Goal: Check status: Check status

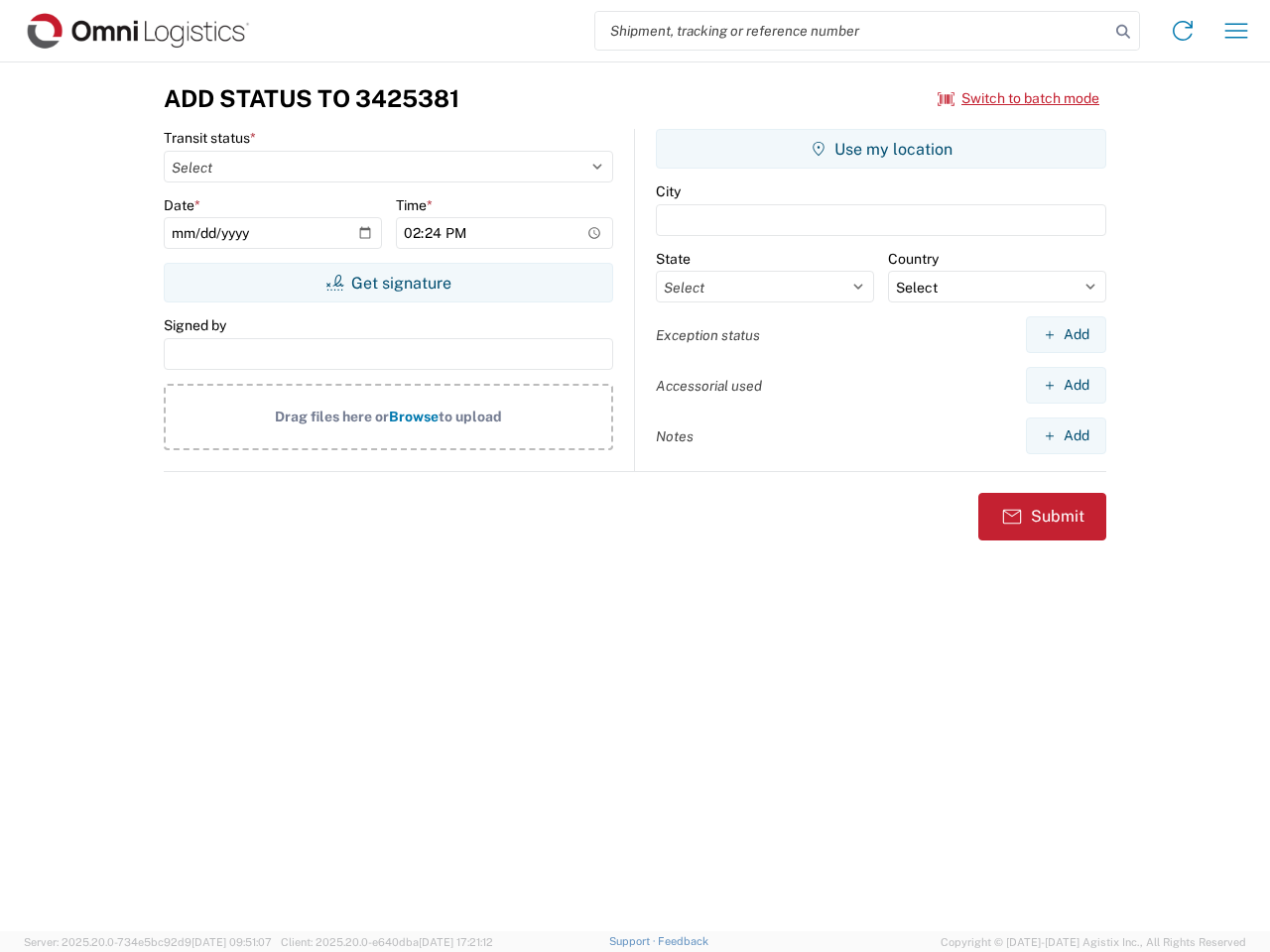
click at [852, 31] on input "search" at bounding box center [852, 31] width 514 height 38
click at [1123, 32] on icon at bounding box center [1123, 32] width 28 height 28
click at [1182, 31] on icon at bounding box center [1182, 31] width 32 height 32
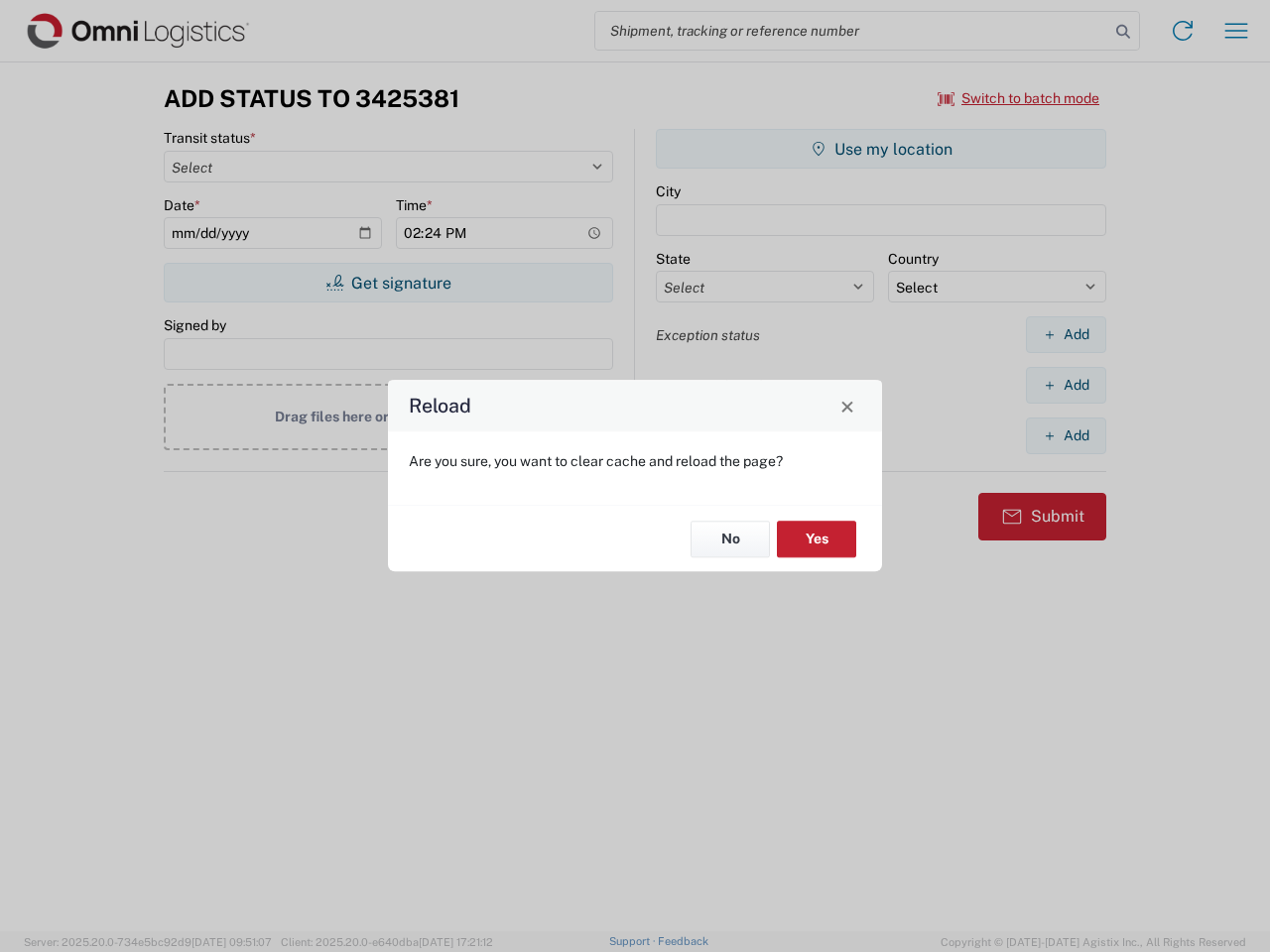
click at [1236, 31] on div "Reload Are you sure, you want to clear cache and reload the page? No Yes" at bounding box center [635, 476] width 1270 height 952
click at [1019, 98] on div "Reload Are you sure, you want to clear cache and reload the page? No Yes" at bounding box center [635, 476] width 1270 height 952
click at [388, 283] on div "Reload Are you sure, you want to clear cache and reload the page? No Yes" at bounding box center [635, 476] width 1270 height 952
click at [881, 149] on div "Reload Are you sure, you want to clear cache and reload the page? No Yes" at bounding box center [635, 476] width 1270 height 952
click at [1065, 335] on div "Reload Are you sure, you want to clear cache and reload the page? No Yes" at bounding box center [635, 476] width 1270 height 952
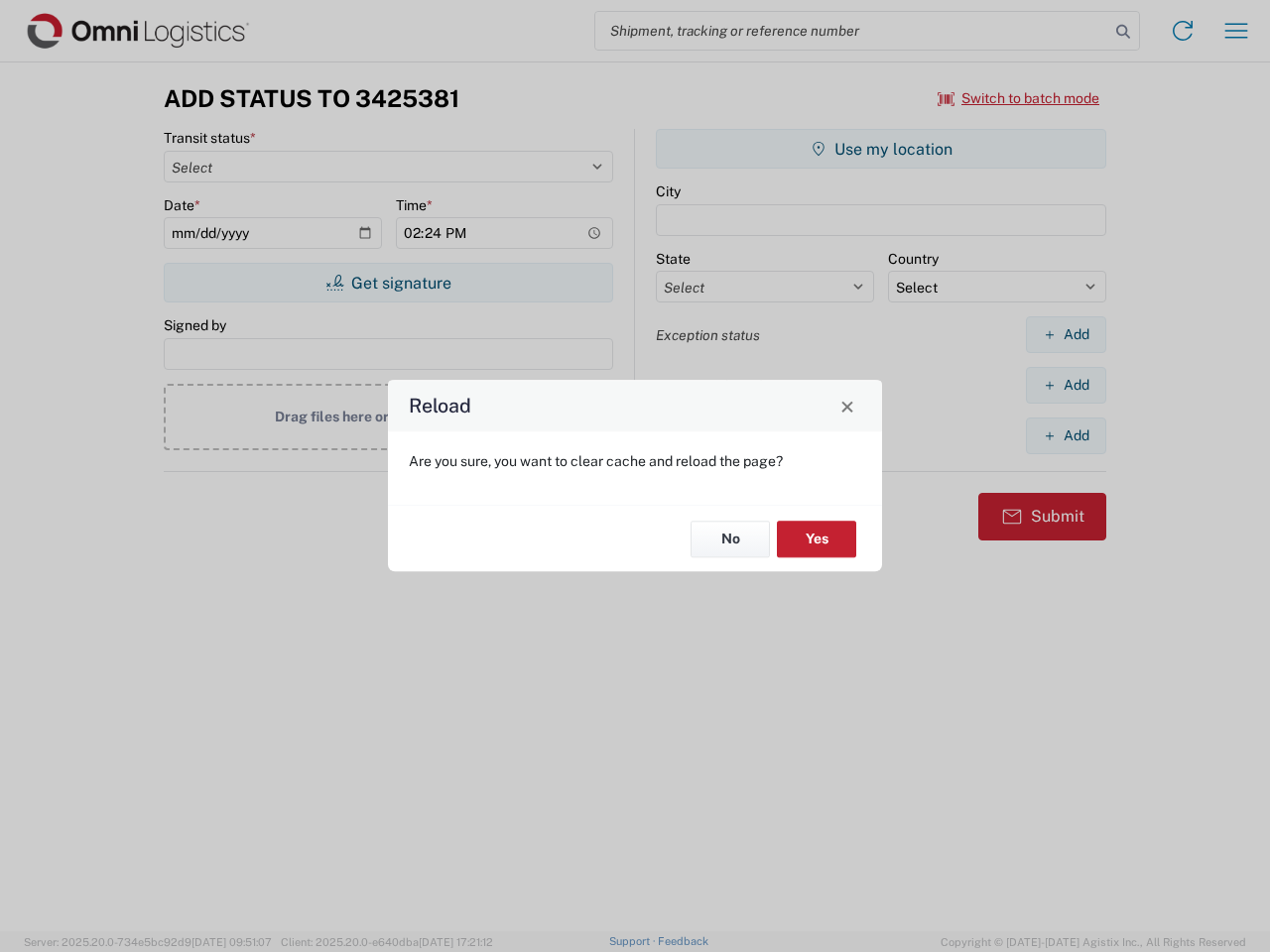
click at [1065, 385] on div "Reload Are you sure, you want to clear cache and reload the page? No Yes" at bounding box center [635, 476] width 1270 height 952
click at [1065, 436] on div "Reload Are you sure, you want to clear cache and reload the page? No Yes" at bounding box center [635, 476] width 1270 height 952
